Goal: Task Accomplishment & Management: Use online tool/utility

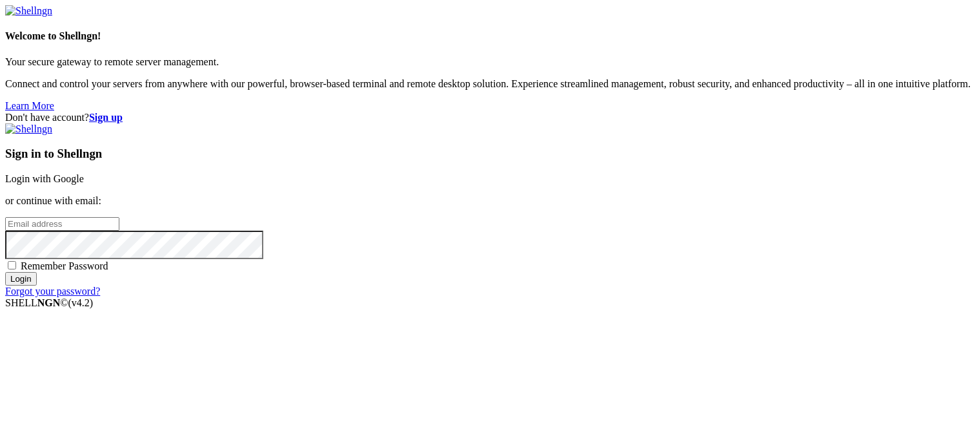
click at [119, 217] on input "email" at bounding box center [62, 224] width 114 height 14
paste input "[EMAIL_ADDRESS][DOMAIN_NAME]"
type input "[EMAIL_ADDRESS][DOMAIN_NAME]"
click at [108, 271] on span "Remember Password" at bounding box center [65, 265] width 88 height 11
click at [16, 269] on input "Remember Password" at bounding box center [12, 265] width 8 height 8
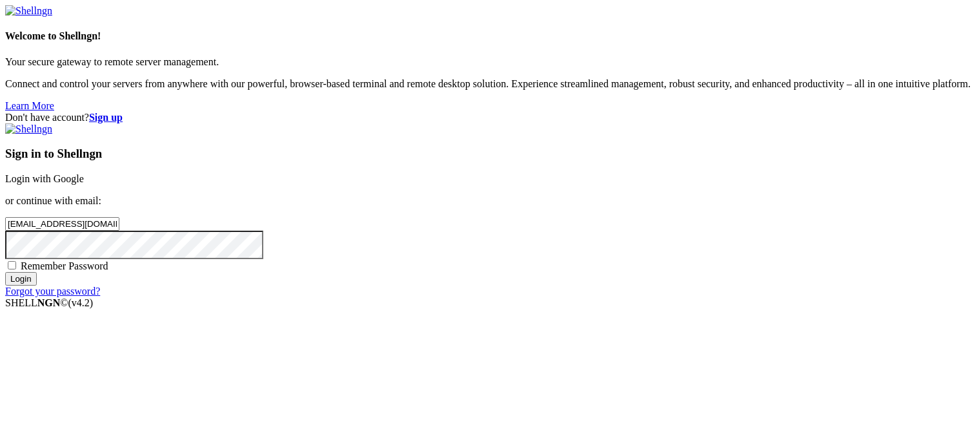
checkbox input "true"
click at [37, 285] on input "Login" at bounding box center [21, 279] width 32 height 14
